Goal: Complete application form

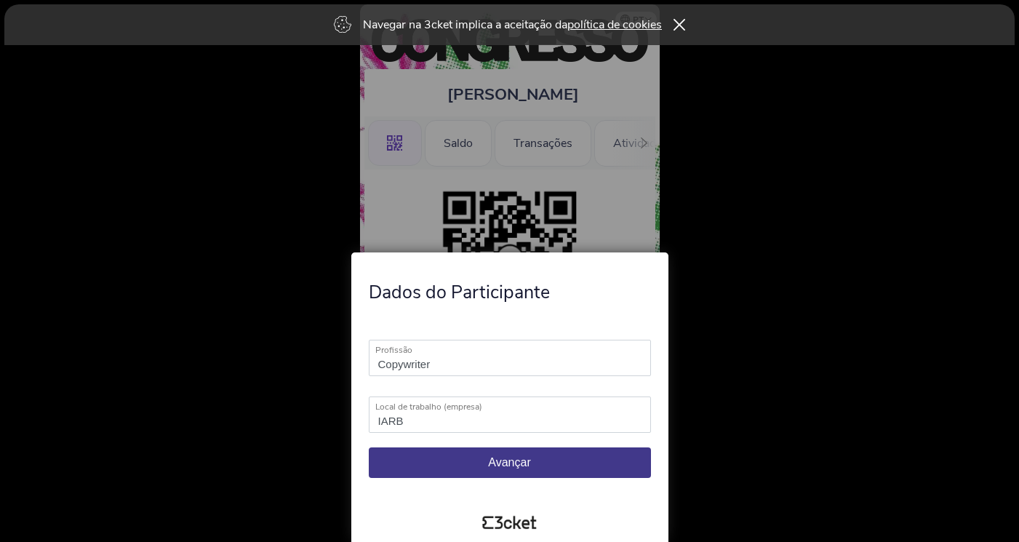
click at [522, 467] on span "Avançar" at bounding box center [509, 462] width 42 height 12
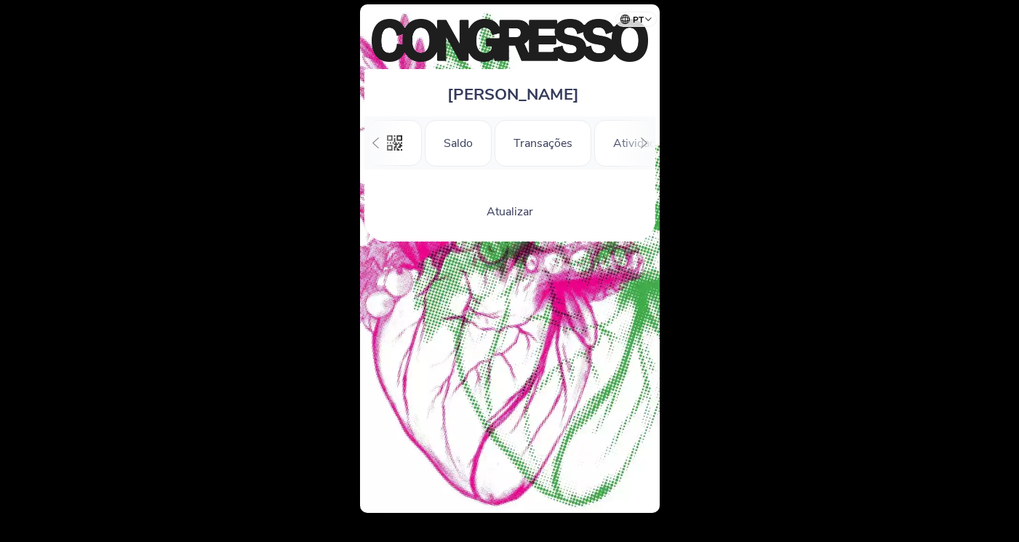
scroll to position [0, 131]
